Goal: Communication & Community: Connect with others

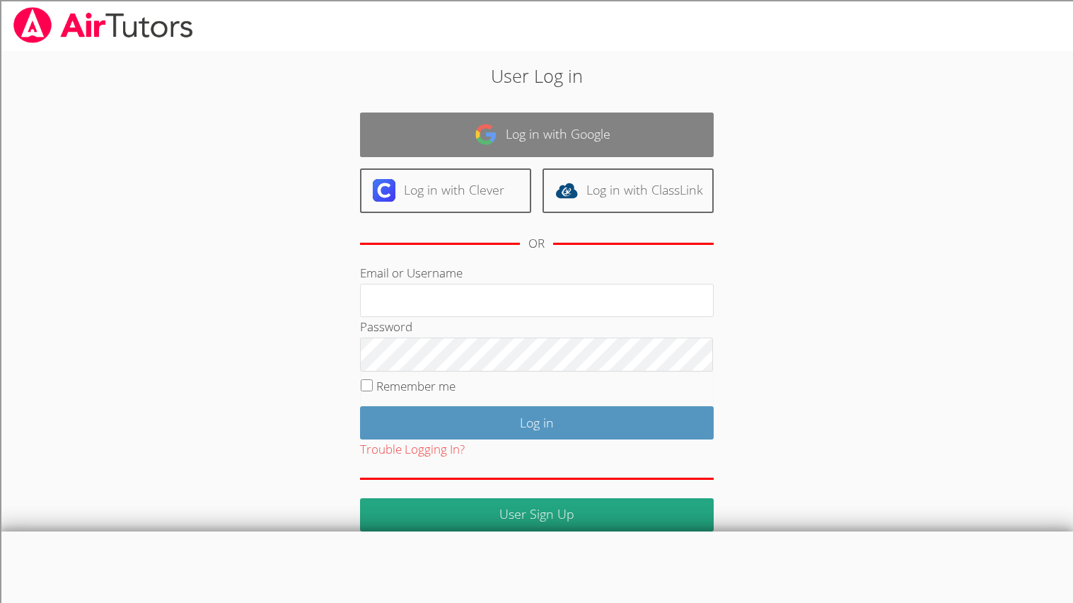
click at [502, 148] on link "Log in with Google" at bounding box center [537, 134] width 354 height 45
click at [503, 148] on link "Log in with Google" at bounding box center [537, 134] width 354 height 45
click at [502, 148] on link "Log in with Google" at bounding box center [537, 134] width 354 height 45
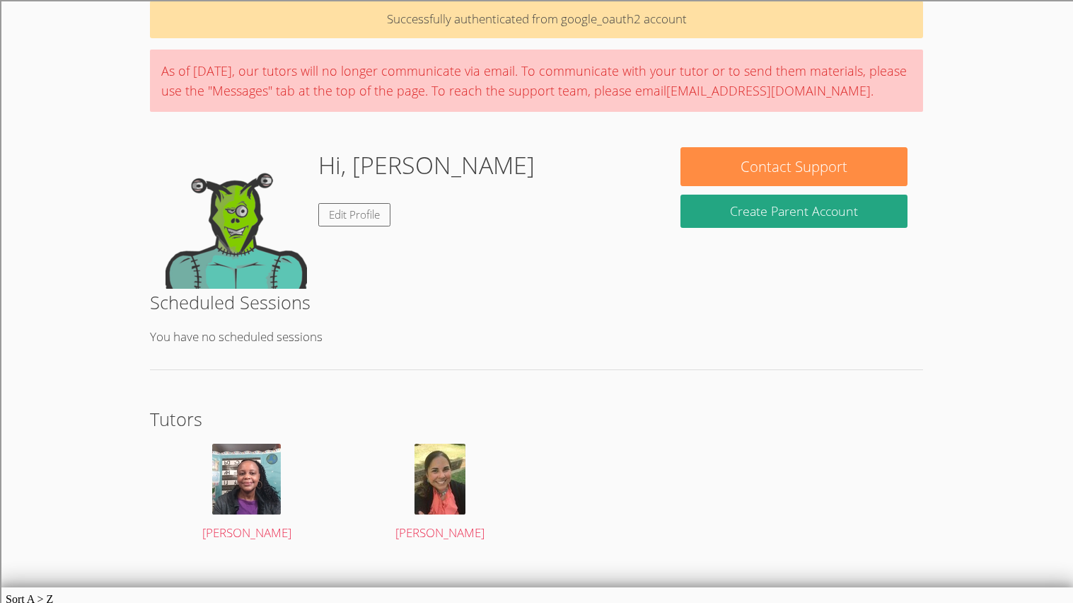
scroll to position [67, 0]
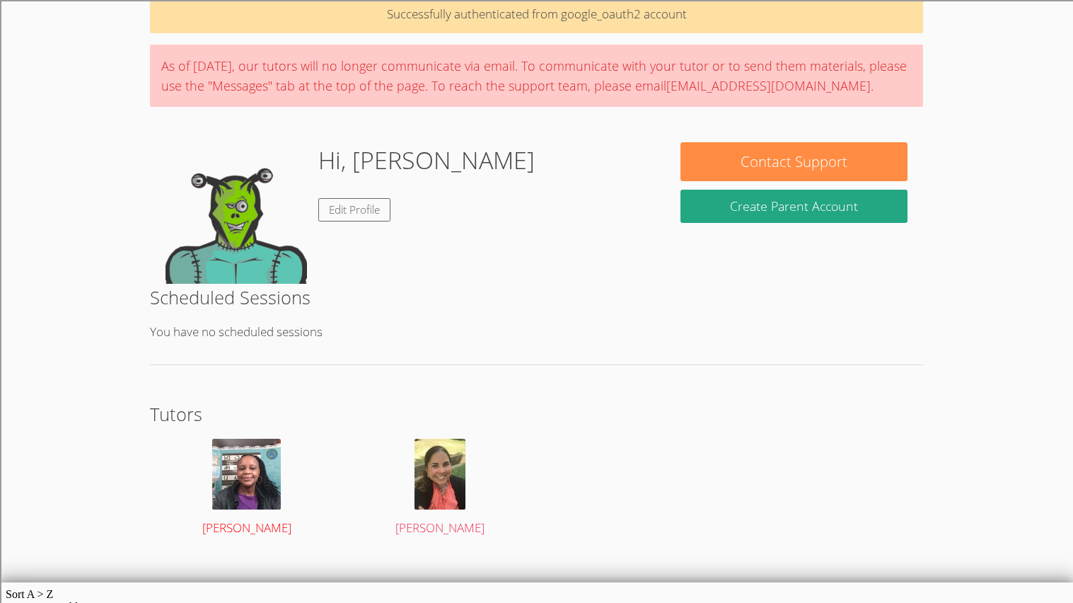
click at [249, 498] on img at bounding box center [246, 474] width 69 height 71
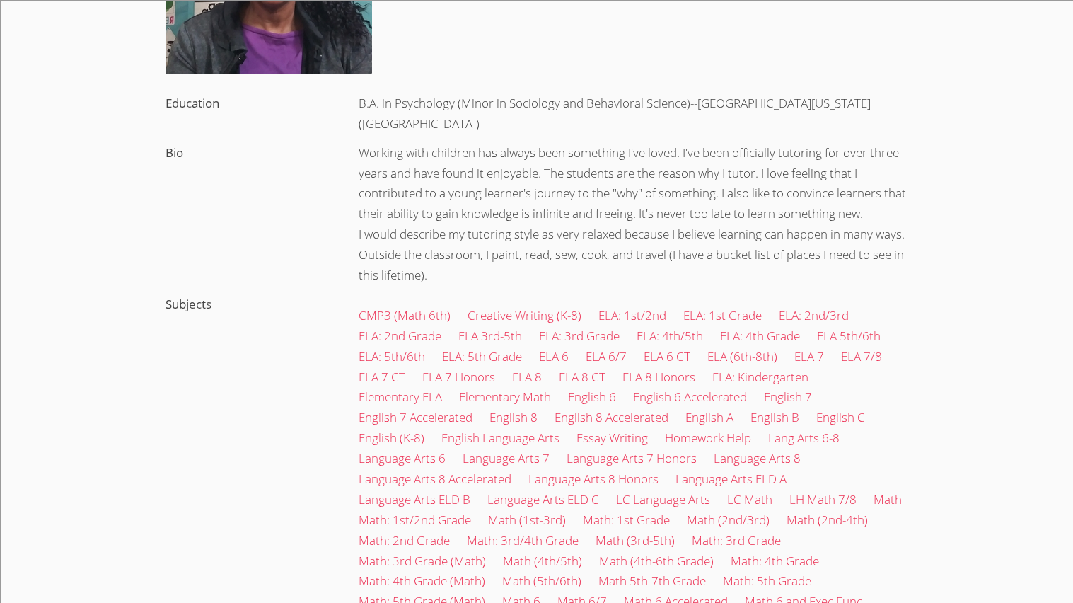
scroll to position [272, 0]
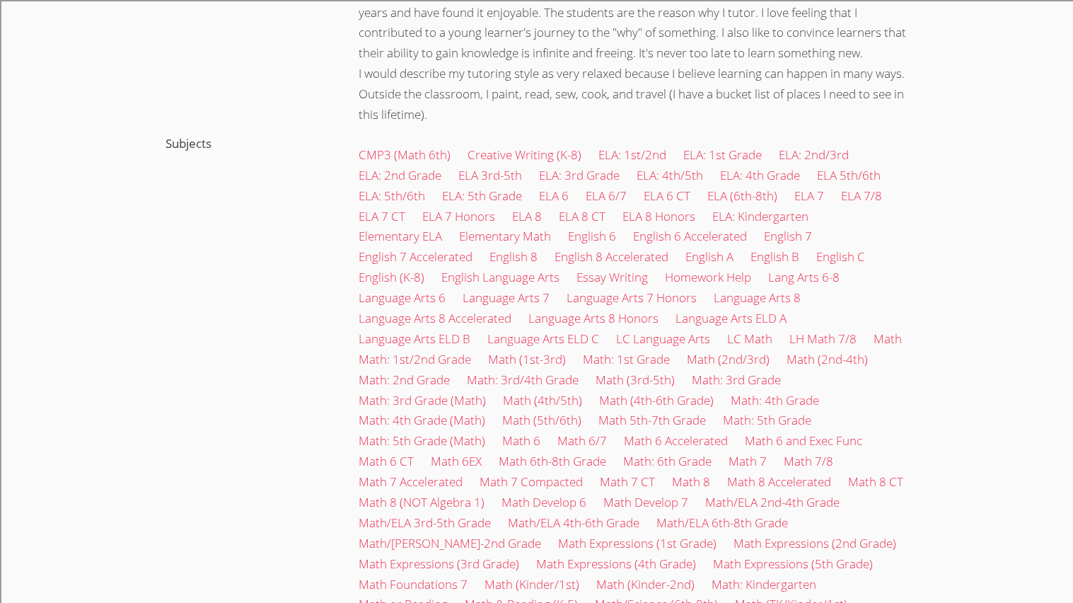
scroll to position [67, 0]
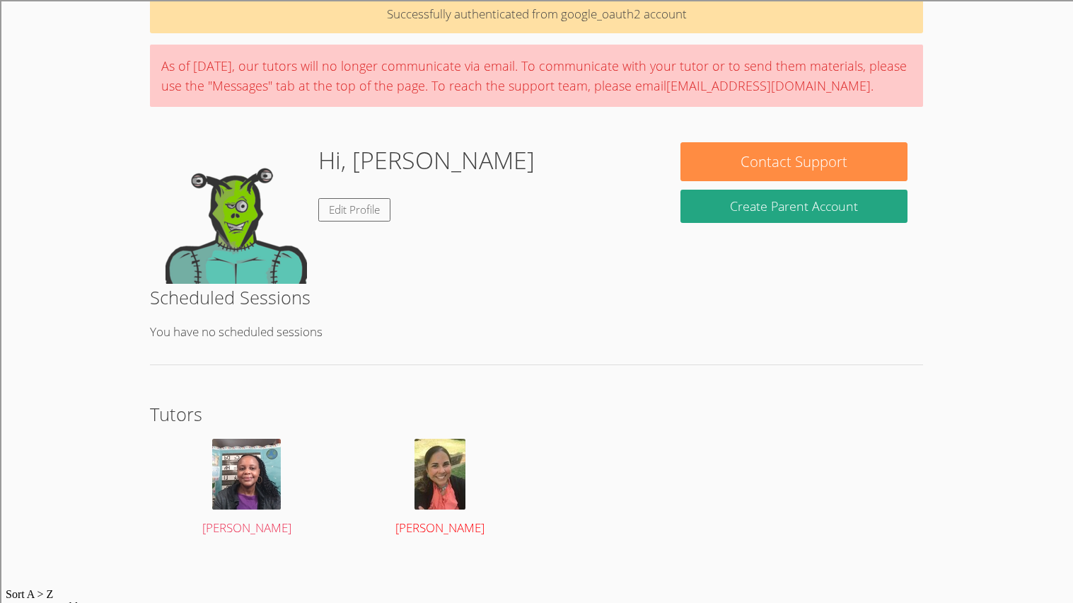
click at [395, 464] on div at bounding box center [440, 474] width 162 height 71
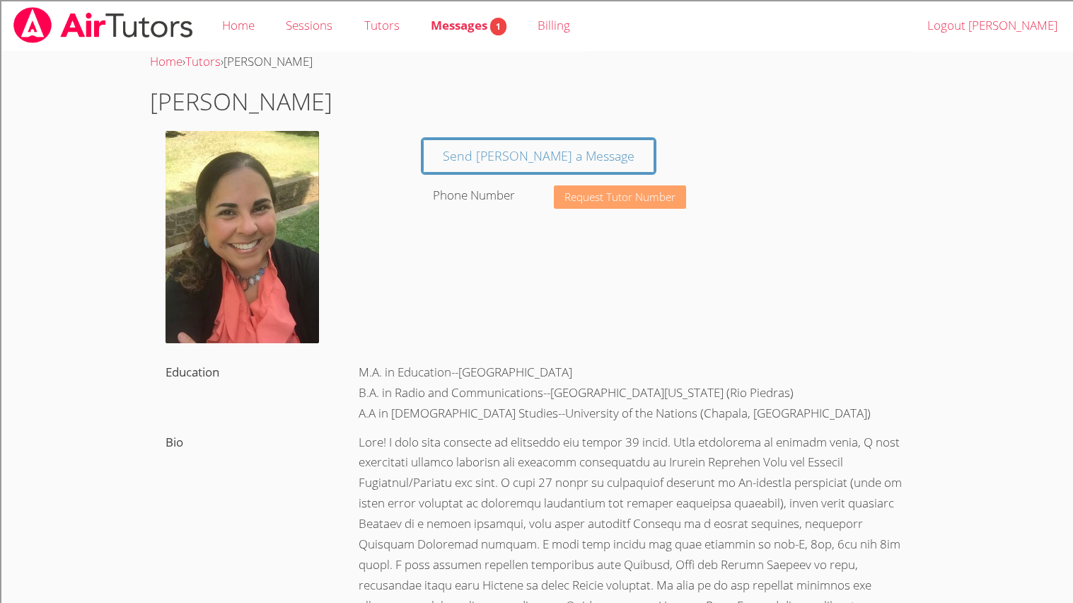
click at [611, 196] on span "Request Tutor Number" at bounding box center [620, 197] width 111 height 11
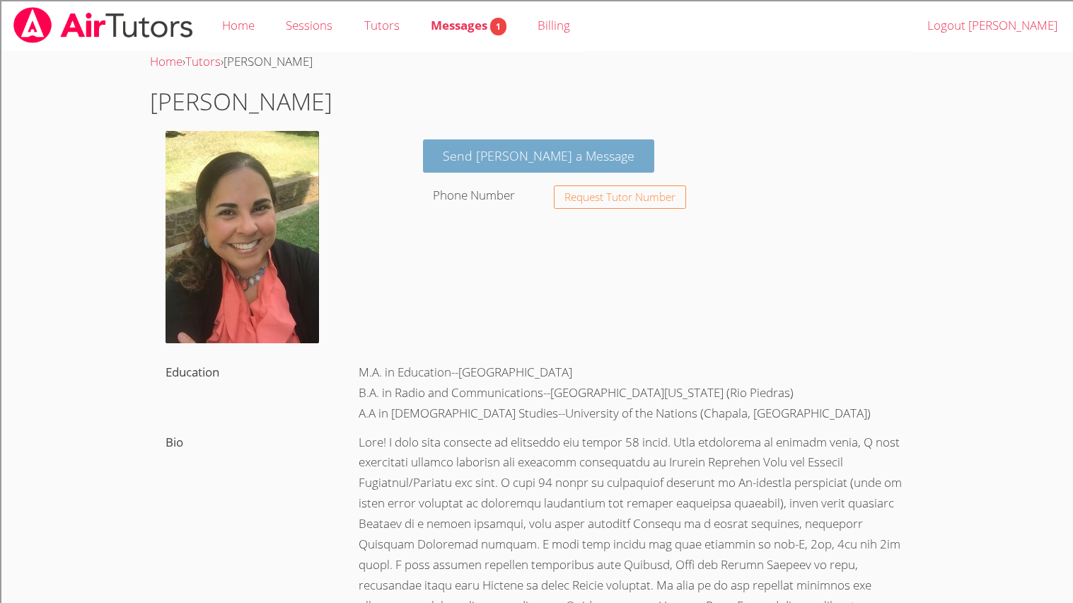
click at [475, 151] on link "Send Jessica a Message" at bounding box center [538, 155] width 231 height 33
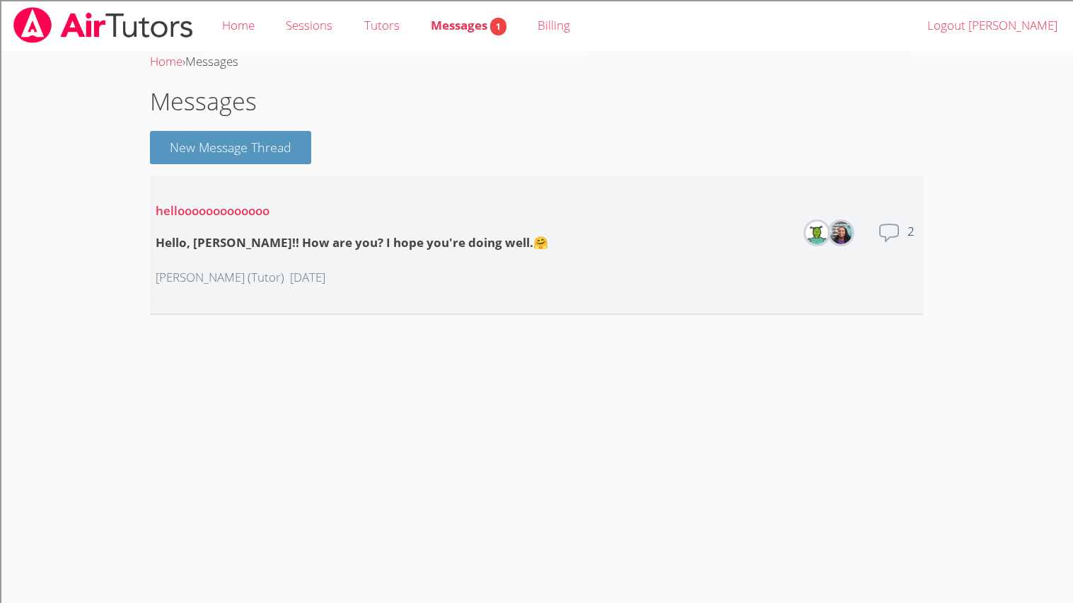
click at [394, 208] on p "hellooooooooooooo" at bounding box center [352, 211] width 393 height 21
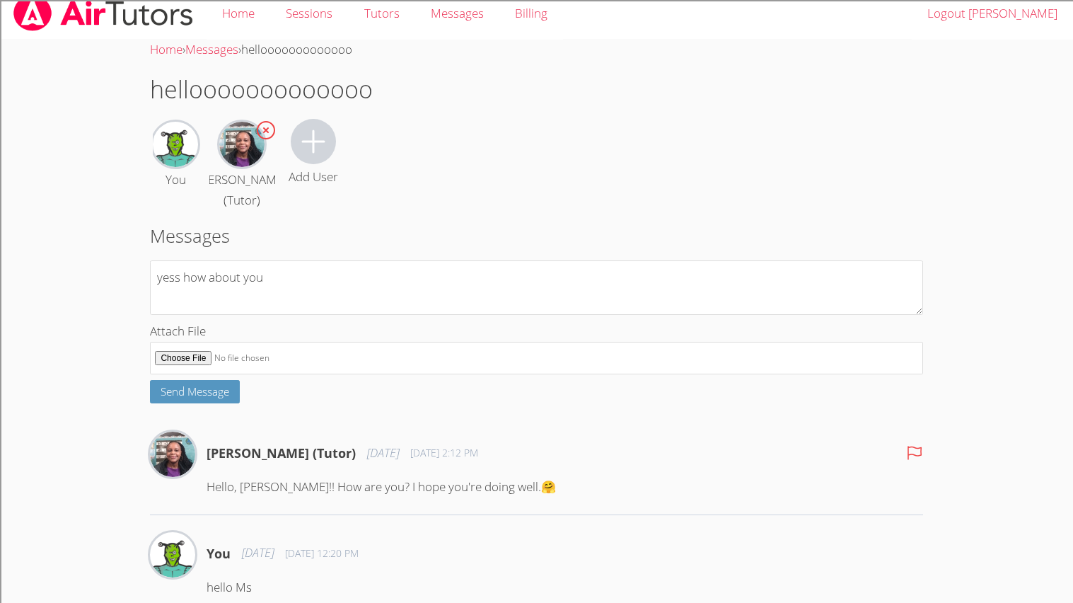
scroll to position [9, 0]
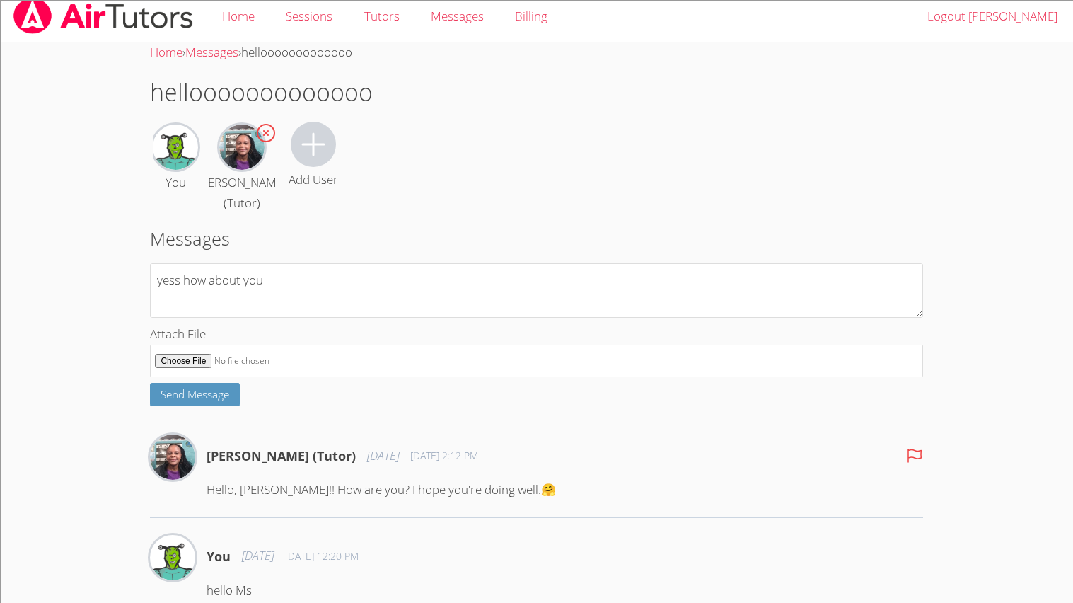
type textarea "yess how about you"
click at [241, 169] on img at bounding box center [241, 147] width 45 height 45
click at [228, 396] on span "Send Message" at bounding box center [195, 394] width 69 height 14
